Goal: Find specific page/section: Find specific page/section

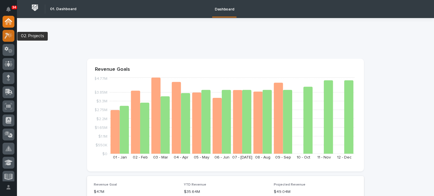
click at [13, 38] on div at bounding box center [9, 36] width 12 height 12
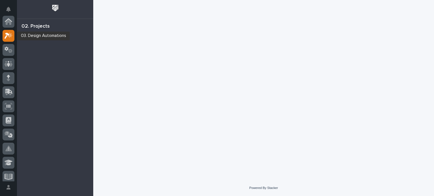
scroll to position [14, 0]
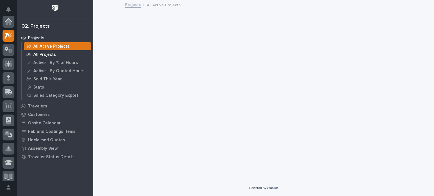
scroll to position [14, 0]
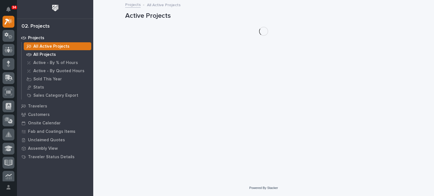
click at [51, 54] on p "All Projects" at bounding box center [44, 54] width 23 height 5
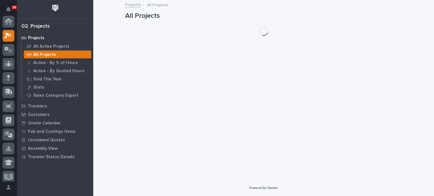
scroll to position [14, 0]
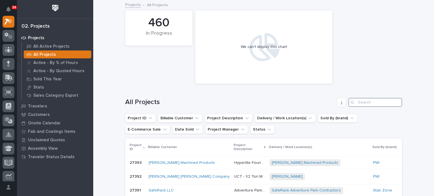
click at [358, 99] on input "Search" at bounding box center [376, 102] width 54 height 9
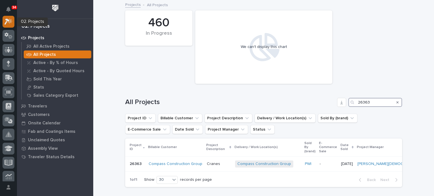
type input "26363"
click at [7, 19] on icon at bounding box center [7, 22] width 5 height 6
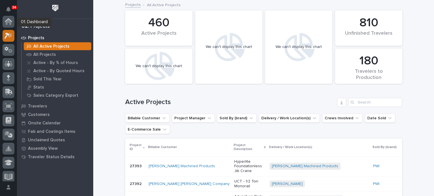
click at [5, 23] on icon at bounding box center [8, 21] width 7 height 7
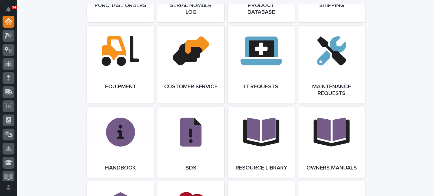
scroll to position [648, 0]
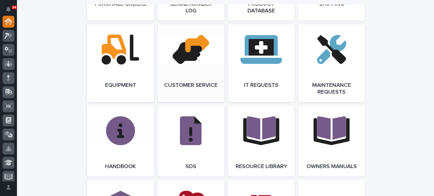
click at [173, 46] on link "Open Link" at bounding box center [190, 63] width 67 height 78
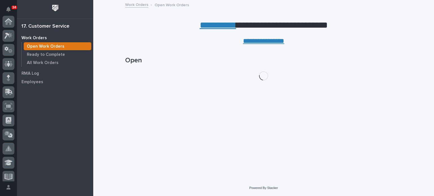
scroll to position [145, 0]
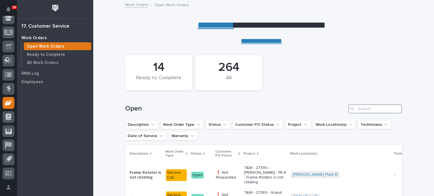
click at [364, 112] on input "Search" at bounding box center [376, 109] width 54 height 9
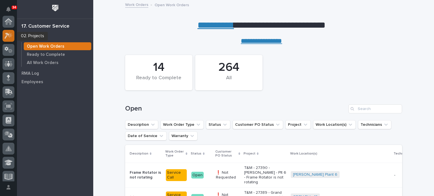
click at [9, 33] on icon at bounding box center [9, 36] width 8 height 7
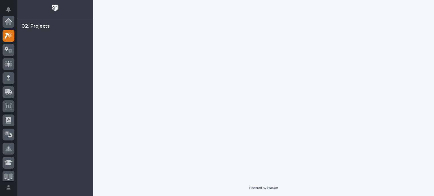
scroll to position [14, 0]
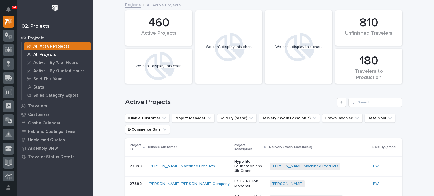
click at [47, 55] on p "All Projects" at bounding box center [44, 54] width 23 height 5
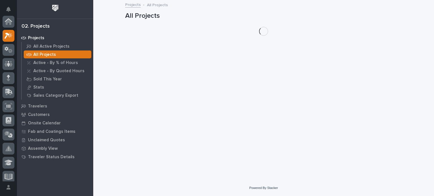
scroll to position [14, 0]
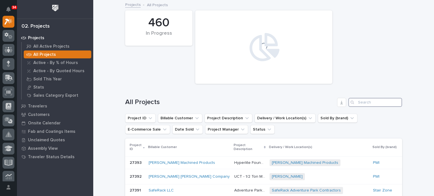
click at [366, 103] on input "Search" at bounding box center [376, 102] width 54 height 9
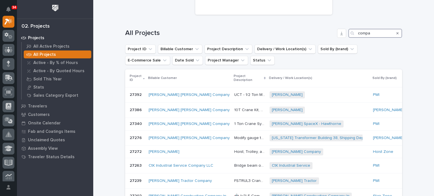
scroll to position [66, 0]
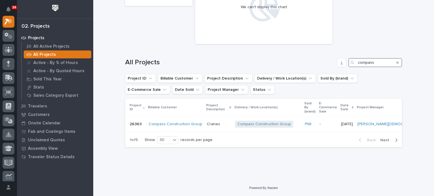
scroll to position [44, 0]
type input "compass"
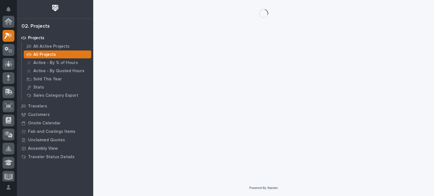
scroll to position [14, 0]
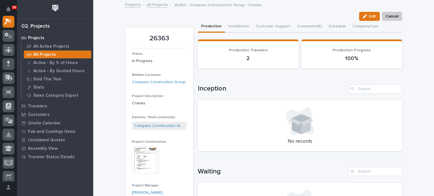
click at [135, 161] on img at bounding box center [145, 160] width 27 height 27
